Goal: Transaction & Acquisition: Purchase product/service

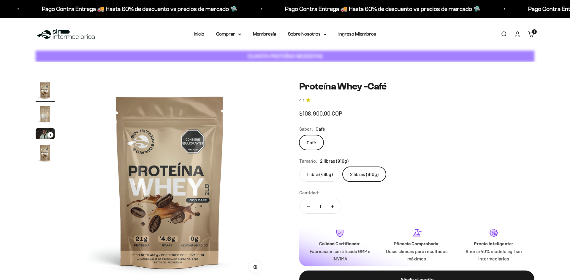
click at [199, 81] on img at bounding box center [170, 182] width 202 height 202
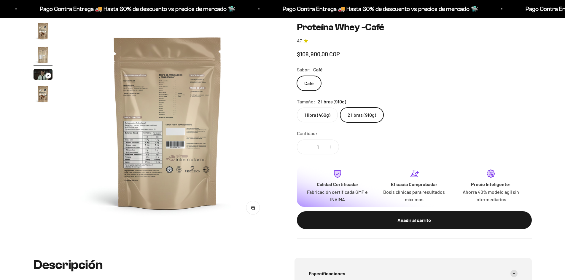
scroll to position [59, 0]
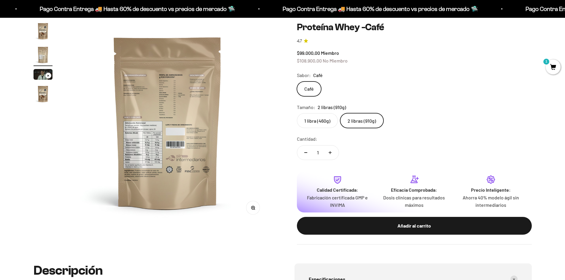
click at [45, 37] on img "Ir al artículo 1" at bounding box center [43, 31] width 19 height 19
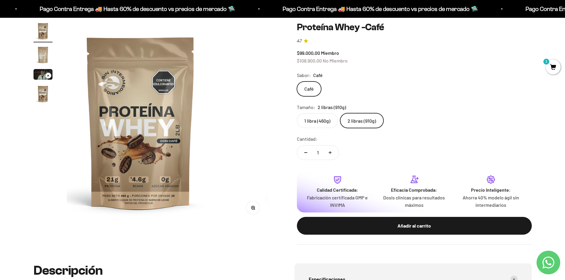
scroll to position [0, 0]
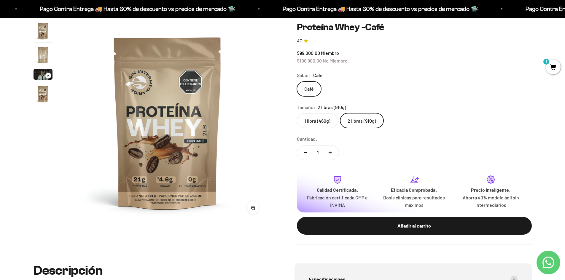
drag, startPoint x: 341, startPoint y: 179, endPoint x: 335, endPoint y: 180, distance: 6.3
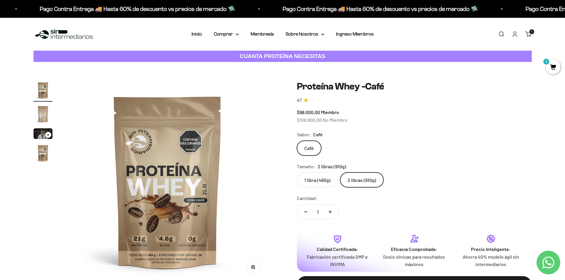
drag, startPoint x: 335, startPoint y: 180, endPoint x: 274, endPoint y: 153, distance: 66.3
click at [274, 155] on div "Zoom Ir al artículo 1 Ir al artículo 2 Ir al artículo 3 Ir al artículo 4 Proteí…" at bounding box center [283, 192] width 499 height 223
drag, startPoint x: 299, startPoint y: 120, endPoint x: 381, endPoint y: 120, distance: 82.5
click at [381, 120] on div "$99.000,00 Miembro $108.900,00 No Miembro" at bounding box center [414, 116] width 235 height 15
click at [554, 67] on span "1" at bounding box center [553, 67] width 15 height 15
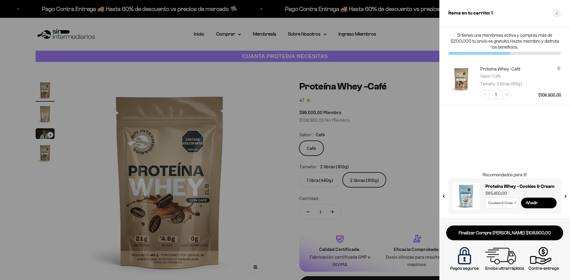
click at [408, 115] on div at bounding box center [285, 140] width 570 height 280
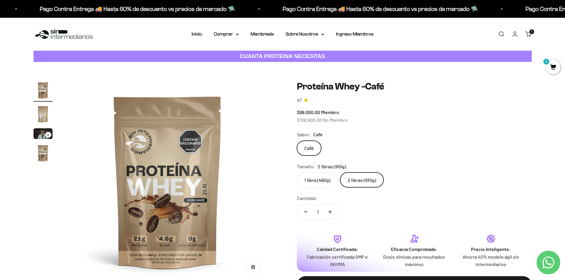
click at [530, 34] on link "Carrito 1 artículo 1" at bounding box center [529, 34] width 7 height 7
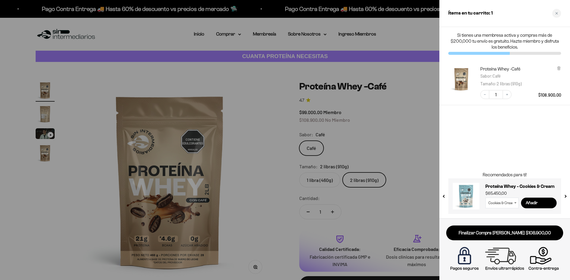
click at [407, 97] on div at bounding box center [285, 140] width 570 height 280
